Goal: Navigation & Orientation: Find specific page/section

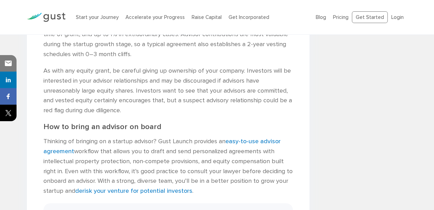
scroll to position [978, 0]
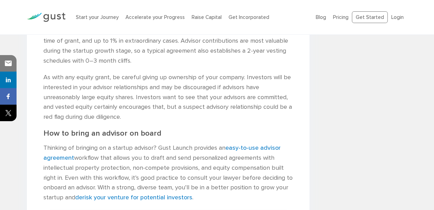
click at [57, 16] on img at bounding box center [46, 17] width 39 height 9
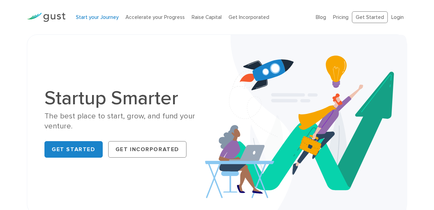
click at [96, 16] on link "Start your Journey" at bounding box center [97, 17] width 43 height 6
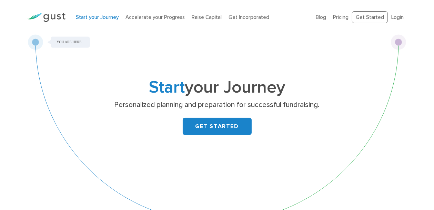
click at [96, 16] on link "Start your Journey" at bounding box center [97, 17] width 43 height 6
